Goal: Navigation & Orientation: Understand site structure

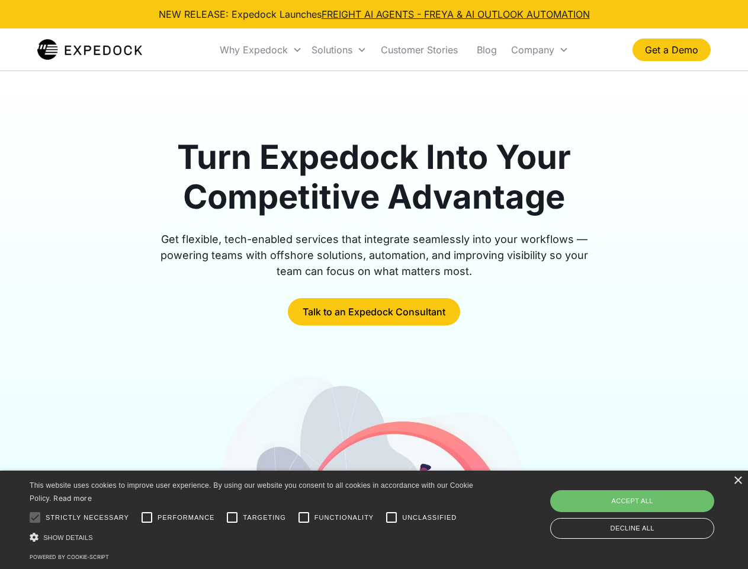
click at [261, 50] on div "Why Expedock" at bounding box center [254, 50] width 68 height 12
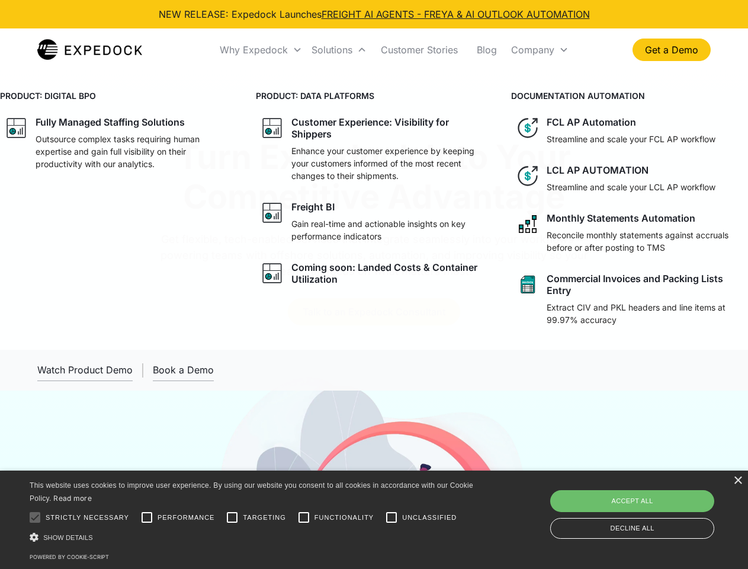
click at [339, 50] on div "Solutions" at bounding box center [332, 50] width 41 height 12
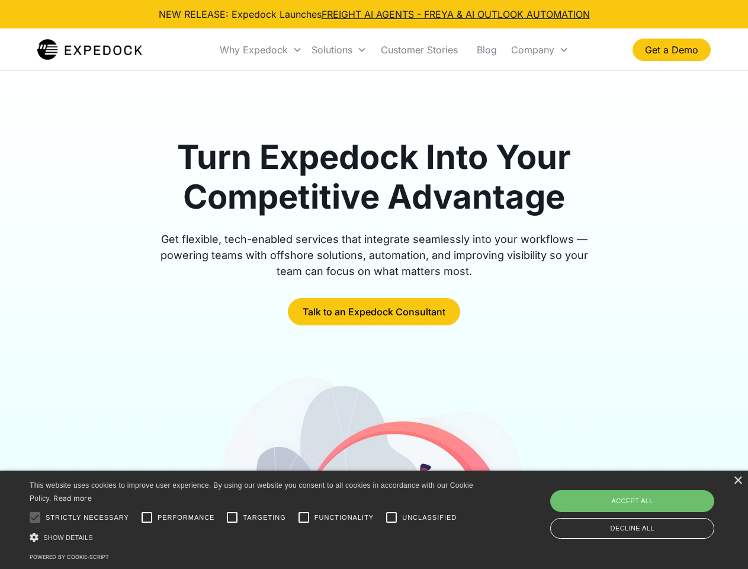
click at [540, 50] on div "Company" at bounding box center [532, 50] width 43 height 12
click at [35, 517] on div at bounding box center [35, 517] width 24 height 24
click at [147, 517] on input "Performance" at bounding box center [147, 517] width 24 height 24
checkbox input "true"
click at [232, 517] on input "Targeting" at bounding box center [232, 517] width 24 height 24
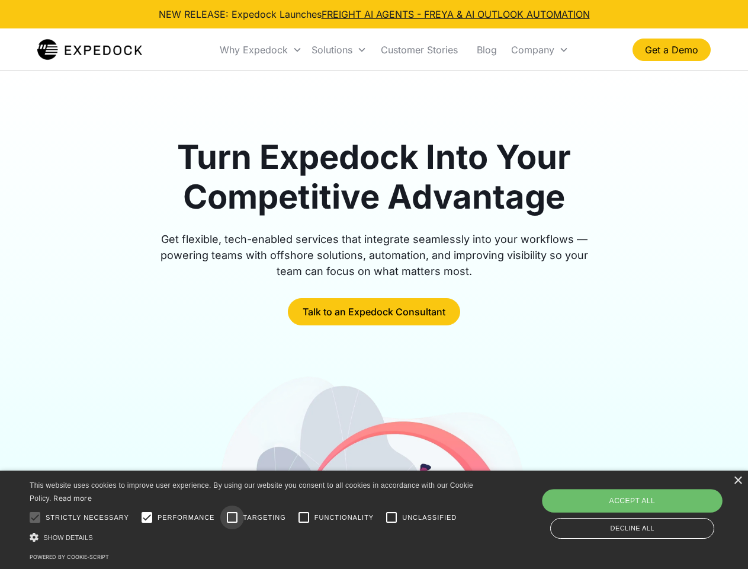
checkbox input "true"
click at [304, 517] on input "Functionality" at bounding box center [304, 517] width 24 height 24
checkbox input "true"
click at [392, 517] on input "Unclassified" at bounding box center [392, 517] width 24 height 24
checkbox input "true"
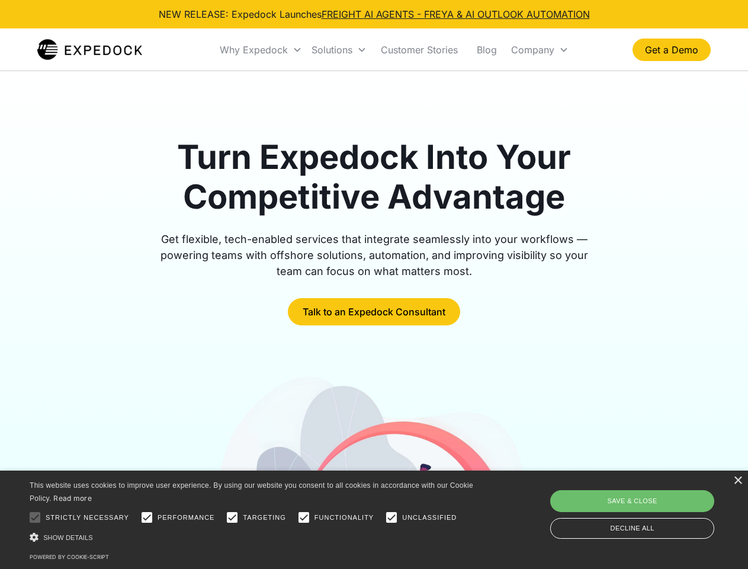
click at [254, 537] on div "Show details Hide details" at bounding box center [254, 537] width 448 height 12
